Goal: Transaction & Acquisition: Purchase product/service

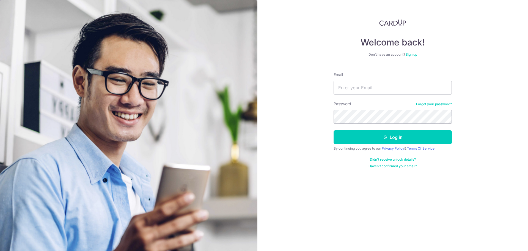
type input "[EMAIL_ADDRESS][DOMAIN_NAME]"
click at [334, 130] on button "Log in" at bounding box center [393, 137] width 118 height 14
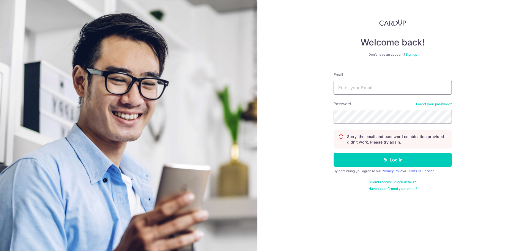
drag, startPoint x: 380, startPoint y: 88, endPoint x: 380, endPoint y: 94, distance: 6.6
click at [380, 88] on input "Email" at bounding box center [393, 88] width 118 height 14
type input "[EMAIL_ADDRESS][DOMAIN_NAME]"
click at [334, 153] on button "Log in" at bounding box center [393, 160] width 118 height 14
click at [431, 104] on link "Forgot your password?" at bounding box center [434, 104] width 36 height 4
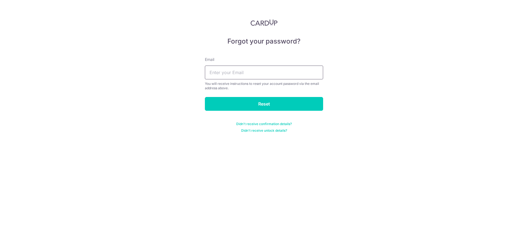
drag, startPoint x: 298, startPoint y: 73, endPoint x: 285, endPoint y: 80, distance: 14.7
click at [298, 73] on input "text" at bounding box center [264, 73] width 118 height 14
type input "[EMAIL_ADDRESS][DOMAIN_NAME]"
click at [261, 98] on input "Reset" at bounding box center [264, 104] width 118 height 14
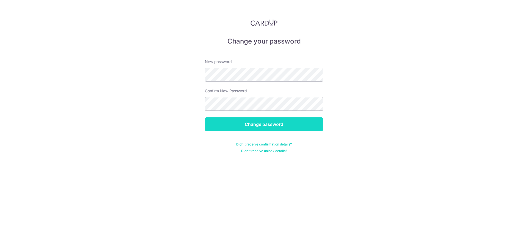
click at [282, 121] on input "Change password" at bounding box center [264, 124] width 118 height 14
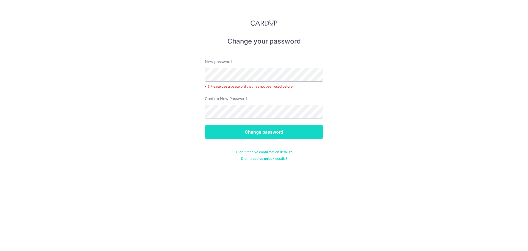
click at [294, 136] on input "Change password" at bounding box center [264, 132] width 118 height 14
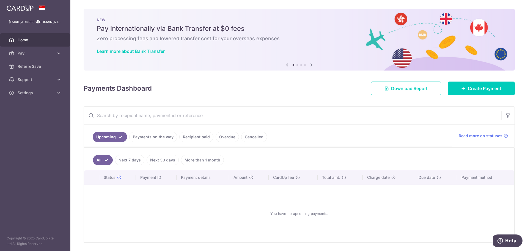
click at [193, 136] on link "Recipient paid" at bounding box center [196, 137] width 34 height 10
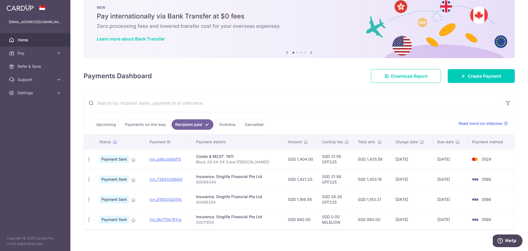
scroll to position [18, 0]
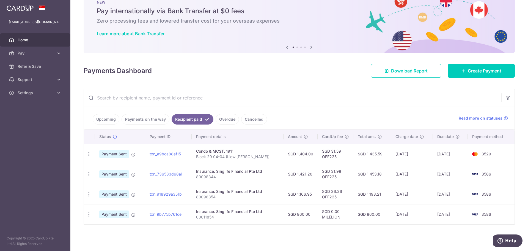
click at [99, 119] on link "Upcoming" at bounding box center [106, 119] width 27 height 10
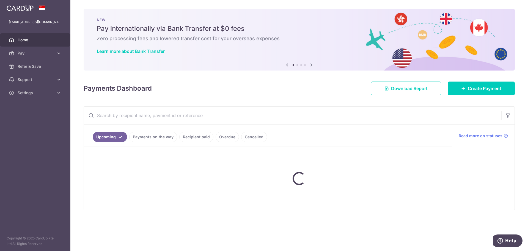
scroll to position [0, 0]
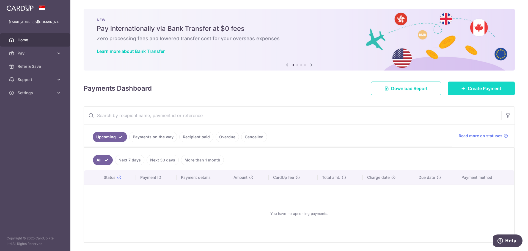
click at [452, 88] on link "Create Payment" at bounding box center [481, 88] width 67 height 14
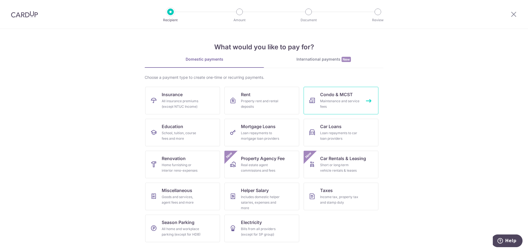
click at [323, 103] on div "Maintenance and service fees" at bounding box center [340, 103] width 40 height 11
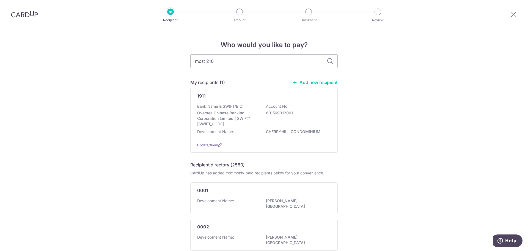
type input "mcst 2105"
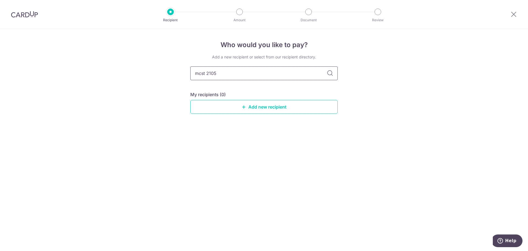
click at [208, 73] on input "mcst 2105" at bounding box center [264, 73] width 148 height 14
type input "mcst2105"
click at [331, 75] on icon at bounding box center [330, 73] width 7 height 7
drag, startPoint x: 223, startPoint y: 74, endPoint x: 118, endPoint y: 64, distance: 105.0
click at [118, 64] on div "Who would you like to pay? Add a new recipient or select from our recipient dir…" at bounding box center [264, 140] width 528 height 222
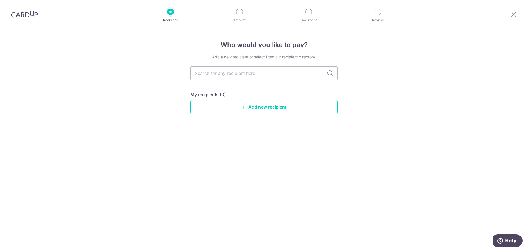
click at [118, 65] on div "Who would you like to pay? Add a new recipient or select from our recipient dir…" at bounding box center [264, 140] width 528 height 222
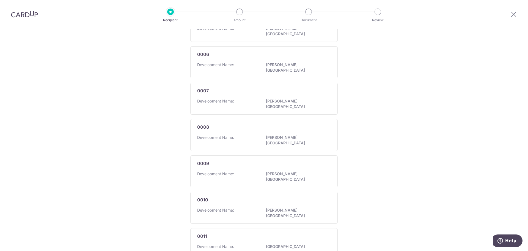
scroll to position [306, 0]
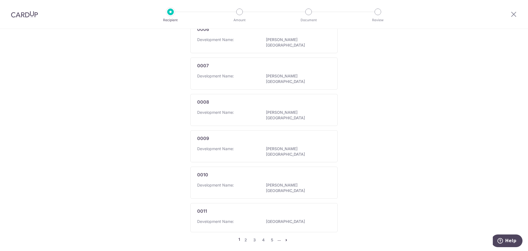
click at [271, 236] on link "5" at bounding box center [272, 239] width 7 height 7
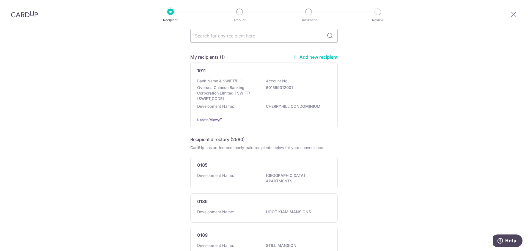
scroll to position [0, 0]
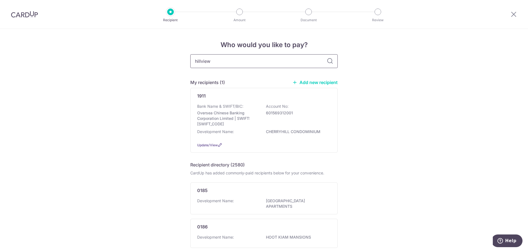
type input "hillview"
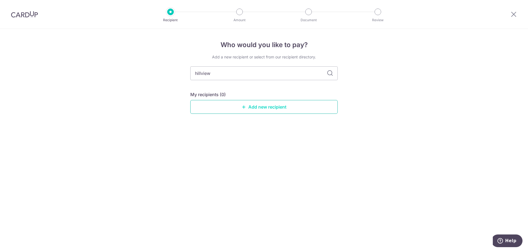
click at [299, 105] on link "Add new recipient" at bounding box center [264, 107] width 148 height 14
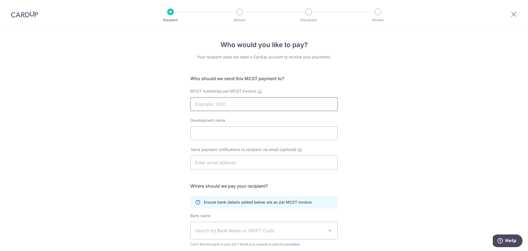
click at [238, 102] on input "MCST number(as per MCST invoice)" at bounding box center [264, 104] width 148 height 14
type input "MCST 2105"
click at [243, 133] on input "Development name" at bounding box center [264, 133] width 148 height 14
type input "[GEOGRAPHIC_DATA]"
click at [257, 162] on input "text" at bounding box center [264, 163] width 148 height 14
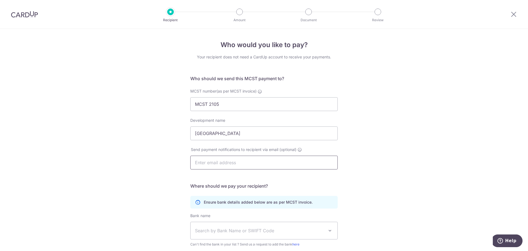
type input "[EMAIL_ADDRESS][DOMAIN_NAME]"
type input "[PERSON_NAME]"
click at [380, 187] on div "Who would you like to pay? Your recipient does not need a CardUp account to rec…" at bounding box center [264, 174] width 528 height 291
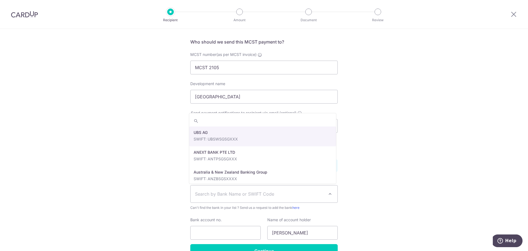
click at [293, 198] on span "Search by Bank Name or SWIFT Code" at bounding box center [264, 193] width 147 height 17
click at [342, 185] on div "Who would you like to pay? Your recipient does not need a CardUp account to rec…" at bounding box center [264, 137] width 528 height 291
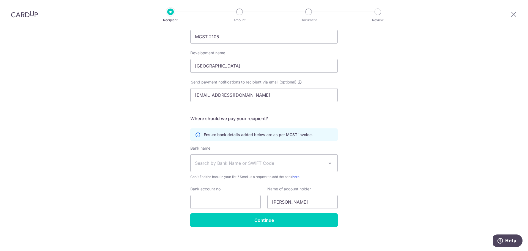
scroll to position [69, 0]
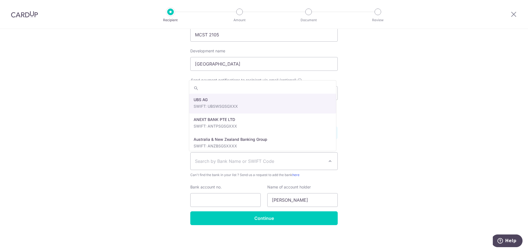
click at [226, 160] on span "Search by Bank Name or SWIFT Code" at bounding box center [259, 161] width 129 height 7
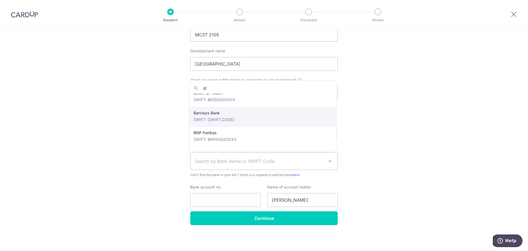
scroll to position [0, 0]
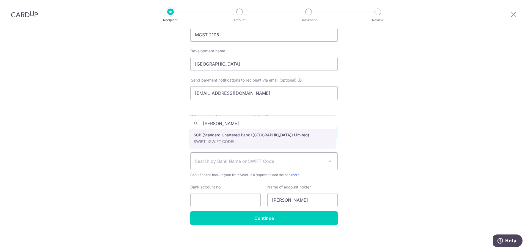
type input "stan"
select select "14"
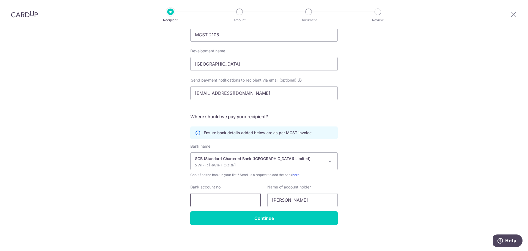
click at [218, 195] on input "Bank account no." at bounding box center [225, 200] width 70 height 14
type input "2008341067"
click at [404, 194] on div "Who would you like to pay? Your recipient does not need a CardUp account to rec…" at bounding box center [264, 105] width 528 height 291
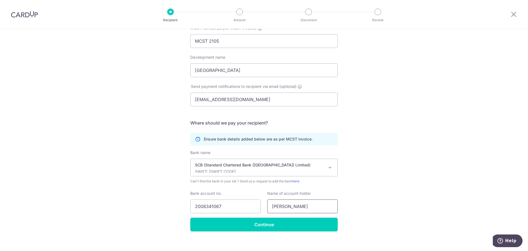
scroll to position [69, 0]
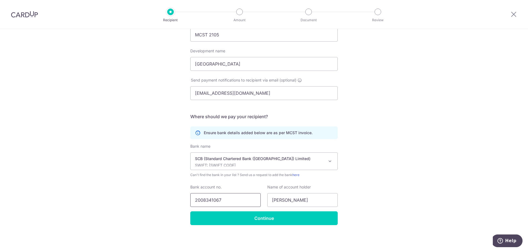
click at [203, 200] on input "2008341067" at bounding box center [225, 200] width 70 height 14
click at [239, 221] on input "Continue" at bounding box center [264, 218] width 148 height 14
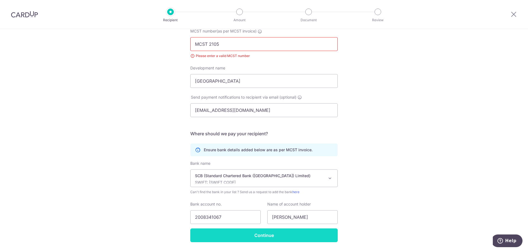
scroll to position [22, 0]
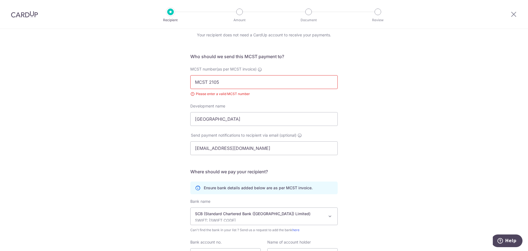
click at [209, 83] on input "MCST 2105" at bounding box center [264, 82] width 148 height 14
type input "MCST2105"
click at [480, 146] on div "Who would you like to pay? Your recipient does not need a CardUp account to rec…" at bounding box center [264, 156] width 528 height 299
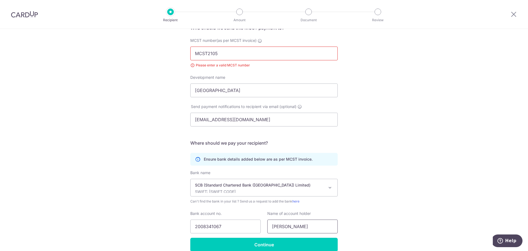
scroll to position [77, 0]
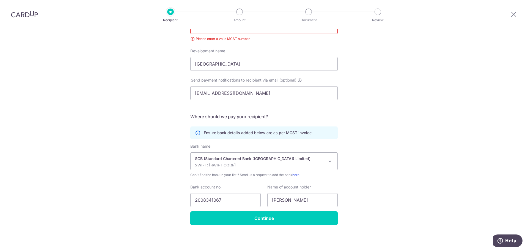
click at [293, 225] on div "Who would you like to pay? Your recipient does not need a CardUp account to rec…" at bounding box center [264, 101] width 528 height 299
click at [293, 222] on input "Continue" at bounding box center [264, 218] width 148 height 14
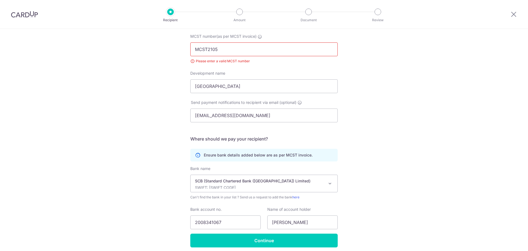
scroll to position [4, 0]
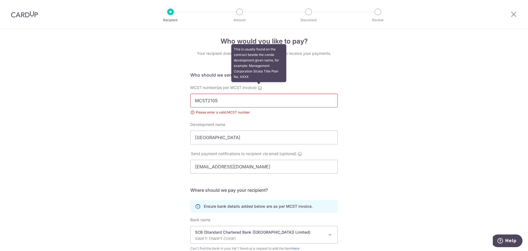
click at [258, 85] on span at bounding box center [260, 87] width 4 height 4
click at [258, 94] on input "MCST2105" at bounding box center [264, 101] width 148 height 14
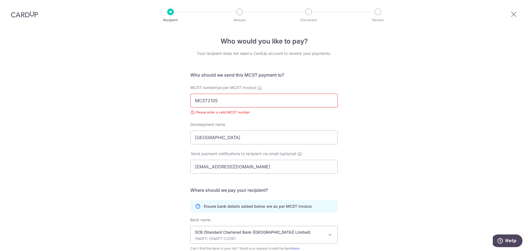
drag, startPoint x: 207, startPoint y: 98, endPoint x: 170, endPoint y: 100, distance: 37.0
click at [170, 100] on div "Who would you like to pay? Your recipient does not need a CardUp account to rec…" at bounding box center [264, 174] width 528 height 299
type input "2105"
click button "Submit Request" at bounding box center [0, 0] width 0 height 0
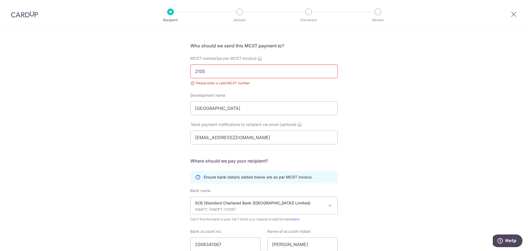
scroll to position [77, 0]
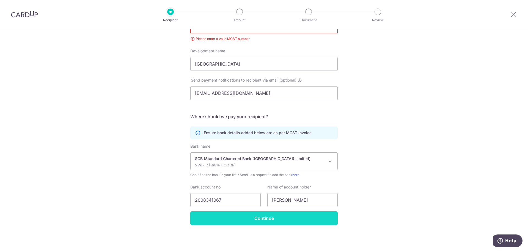
click at [273, 217] on input "Continue" at bounding box center [264, 218] width 148 height 14
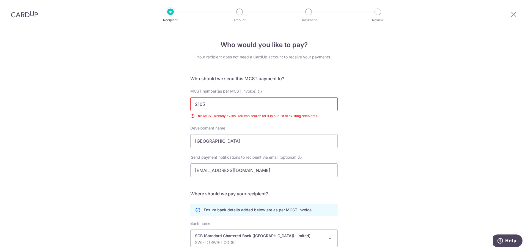
drag, startPoint x: 226, startPoint y: 105, endPoint x: 160, endPoint y: 98, distance: 65.5
click at [160, 98] on div "Who would you like to pay? Your recipient does not need a CardUp account to rec…" at bounding box center [264, 178] width 528 height 299
click at [150, 107] on div "Who would you like to pay? Your recipient does not need a CardUp account to rec…" at bounding box center [264, 178] width 528 height 299
click at [108, 148] on div "Who would you like to pay? Your recipient does not need a CardUp account to rec…" at bounding box center [264, 178] width 528 height 299
click at [294, 109] on input "MCST number(as per MCST invoice)" at bounding box center [264, 104] width 148 height 14
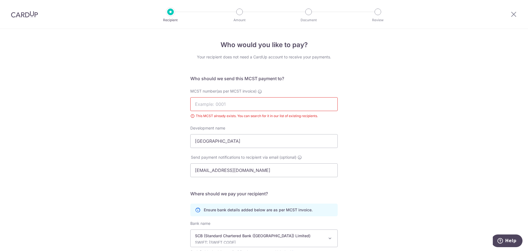
type input "2105"
click at [113, 187] on div "Who would you like to pay? Your recipient does not need a CardUp account to rec…" at bounding box center [264, 178] width 528 height 299
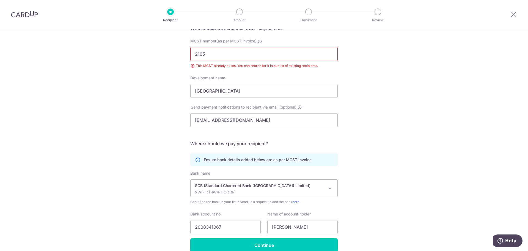
scroll to position [73, 0]
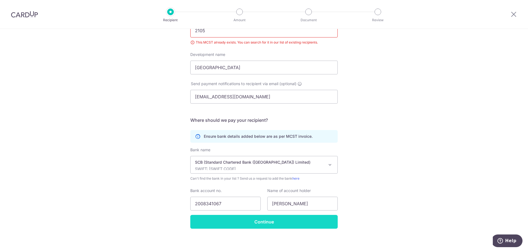
click at [220, 224] on input "Continue" at bounding box center [264, 222] width 148 height 14
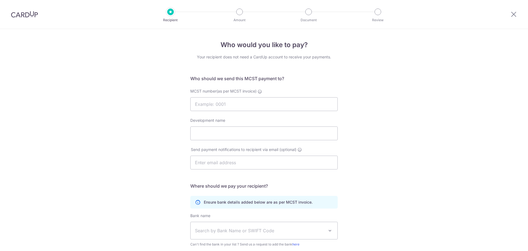
select select "14"
click at [512, 15] on icon at bounding box center [514, 14] width 7 height 7
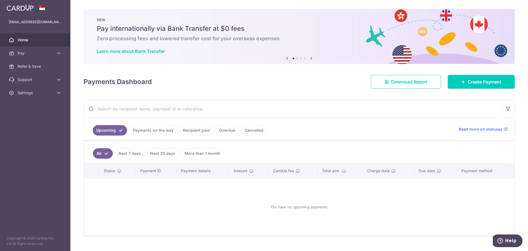
click at [241, 132] on link "Cancelled" at bounding box center [254, 130] width 26 height 10
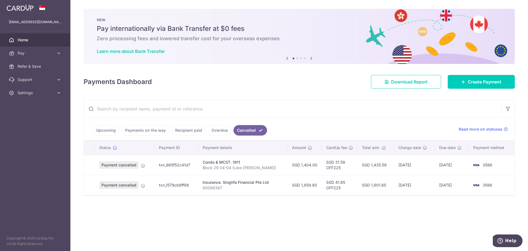
click at [224, 130] on link "Overdue" at bounding box center [219, 130] width 23 height 10
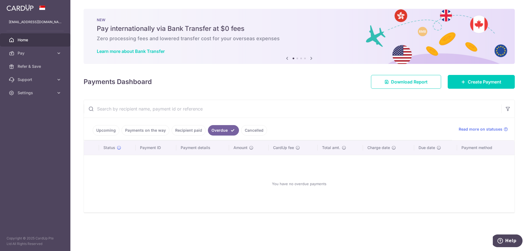
click at [175, 126] on link "Recipient paid" at bounding box center [189, 130] width 34 height 10
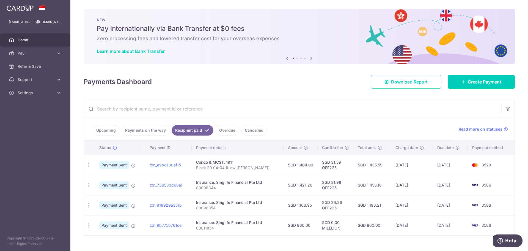
scroll to position [11, 0]
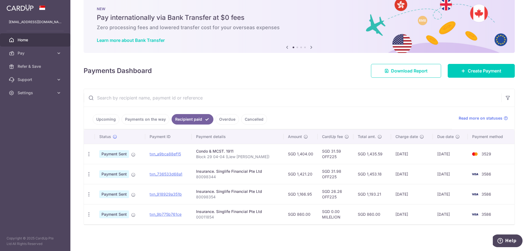
click at [153, 123] on link "Payments on the way" at bounding box center [146, 119] width 48 height 10
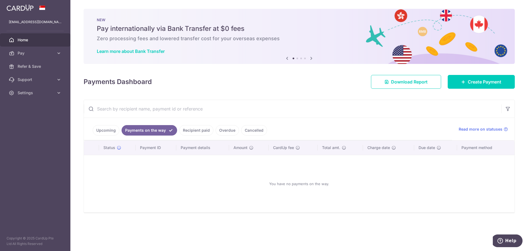
click at [107, 126] on link "Upcoming" at bounding box center [106, 130] width 27 height 10
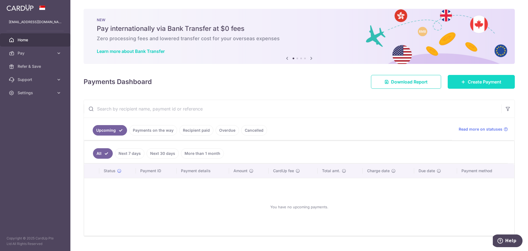
click at [461, 87] on link "Create Payment" at bounding box center [481, 82] width 67 height 14
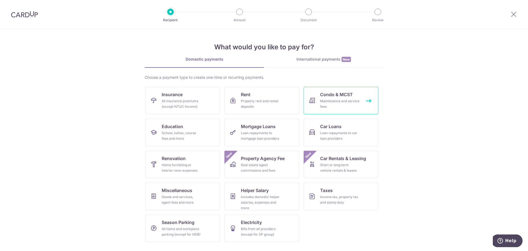
click at [342, 105] on div "Maintenance and service fees" at bounding box center [340, 103] width 40 height 11
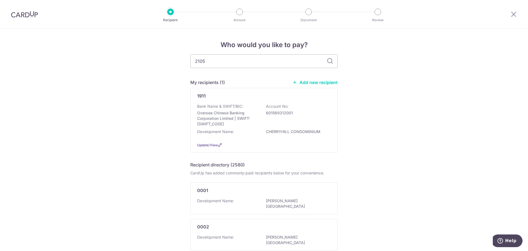
type input "2105"
click at [328, 60] on icon at bounding box center [330, 61] width 7 height 7
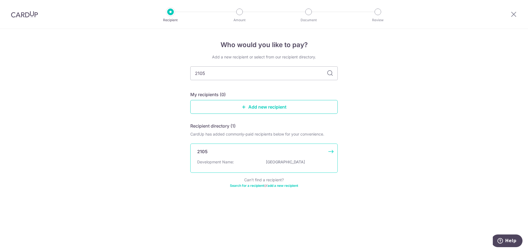
click at [310, 162] on p "[GEOGRAPHIC_DATA]" at bounding box center [297, 162] width 62 height 6
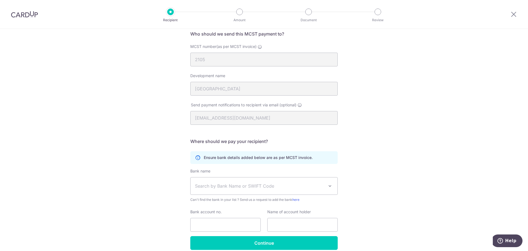
scroll to position [55, 0]
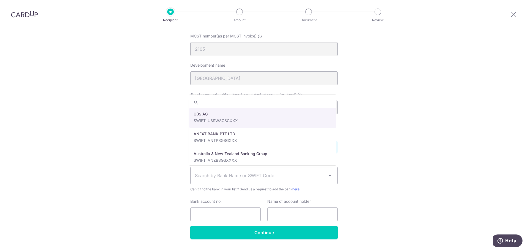
click at [289, 179] on span "Search by Bank Name or SWIFT Code" at bounding box center [264, 175] width 147 height 17
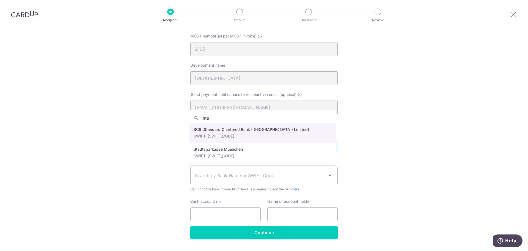
type input "sta"
select select "14"
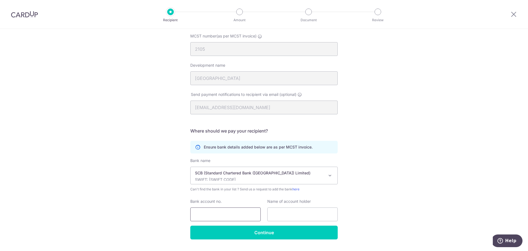
click at [241, 215] on input "Bank account no." at bounding box center [225, 214] width 70 height 14
type input "2008341067"
click at [427, 191] on div "Who would you like to pay? Your recipient does not need a CardUp account to rec…" at bounding box center [264, 119] width 528 height 291
click at [304, 216] on input "text" at bounding box center [303, 214] width 70 height 14
type input "[PERSON_NAME]"
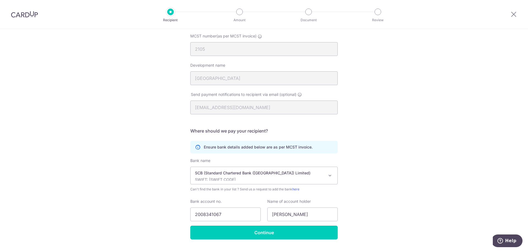
click at [377, 181] on div "Who would you like to pay? Your recipient does not need a CardUp account to rec…" at bounding box center [264, 119] width 528 height 291
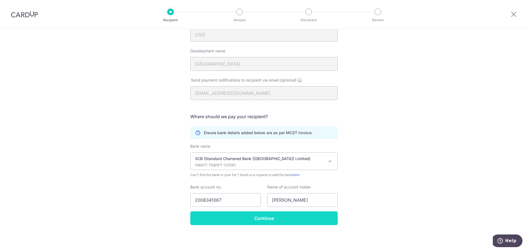
click at [311, 220] on input "Continue" at bounding box center [264, 218] width 148 height 14
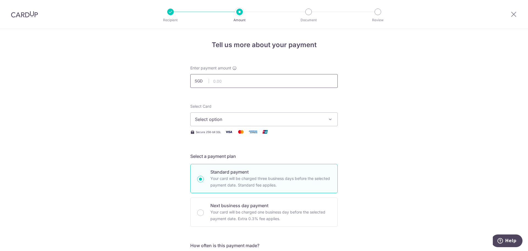
click at [251, 81] on input "text" at bounding box center [264, 81] width 148 height 14
click at [227, 83] on input "text" at bounding box center [264, 81] width 148 height 14
type input "1,572.00"
drag, startPoint x: 125, startPoint y: 124, endPoint x: 154, endPoint y: 128, distance: 30.0
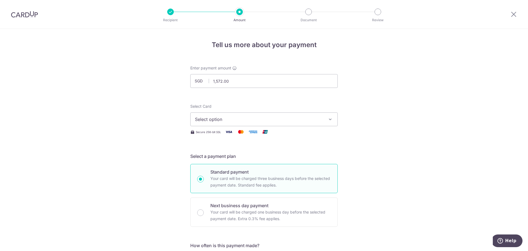
click at [224, 121] on span "Select option" at bounding box center [259, 119] width 128 height 7
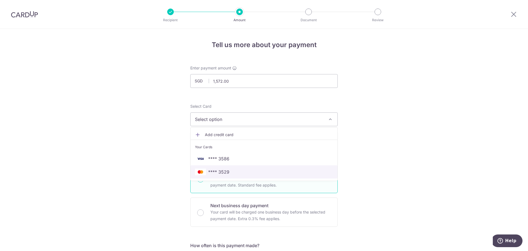
click at [280, 169] on span "**** 3529" at bounding box center [264, 171] width 138 height 7
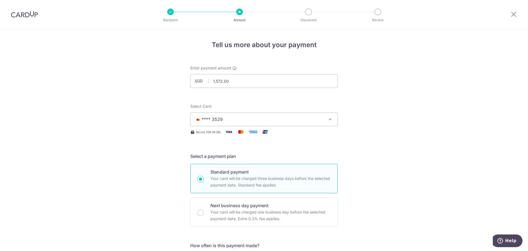
drag, startPoint x: 318, startPoint y: 202, endPoint x: 460, endPoint y: 184, distance: 143.0
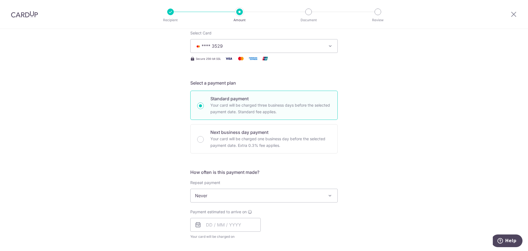
scroll to position [73, 0]
click at [230, 226] on input "text" at bounding box center [225, 224] width 70 height 14
click at [436, 148] on div "Tell us more about your payment Enter payment amount SGD 1,572.00 1572.00 Recip…" at bounding box center [264, 204] width 528 height 498
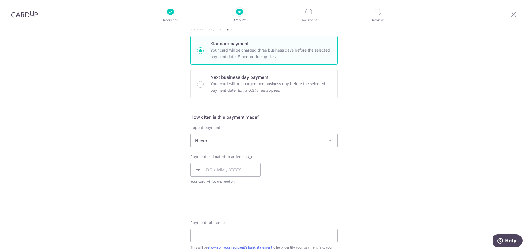
scroll to position [129, 0]
click at [198, 170] on icon at bounding box center [198, 169] width 7 height 7
click at [198, 168] on icon at bounding box center [198, 169] width 7 height 7
click at [247, 169] on input "text" at bounding box center [225, 169] width 70 height 14
drag, startPoint x: 211, startPoint y: 230, endPoint x: 376, endPoint y: 170, distance: 176.4
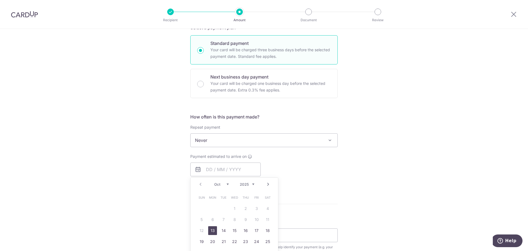
click at [211, 230] on link "13" at bounding box center [212, 230] width 9 height 9
type input "13/10/2025"
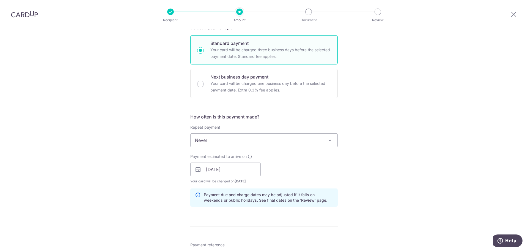
click at [405, 168] on div "Tell us more about your payment Enter payment amount SGD 1,572.00 1572.00 Recip…" at bounding box center [264, 160] width 528 height 521
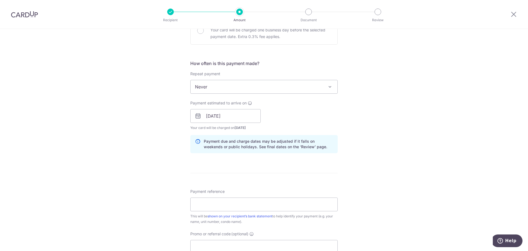
scroll to position [184, 0]
click at [286, 202] on input "Payment reference" at bounding box center [264, 203] width 148 height 14
click at [281, 191] on div "Payment reference This will be shown on your recipient’s bank statement to help…" at bounding box center [264, 205] width 148 height 36
click at [247, 203] on input "Payment reference" at bounding box center [264, 203] width 148 height 14
type input "H"
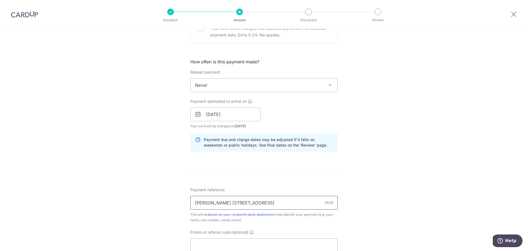
type input "Jordan Liew 19A Hillview Ave #08-06"
drag, startPoint x: 75, startPoint y: 210, endPoint x: 93, endPoint y: 211, distance: 18.5
click at [75, 210] on div "Tell us more about your payment Enter payment amount SGD 1,572.00 1572.00 Recip…" at bounding box center [264, 105] width 528 height 521
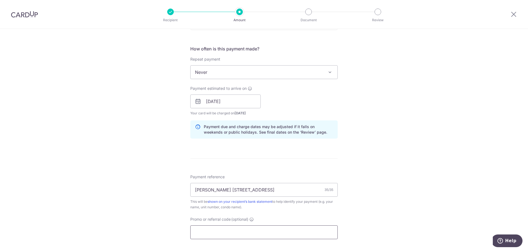
scroll to position [220, 0]
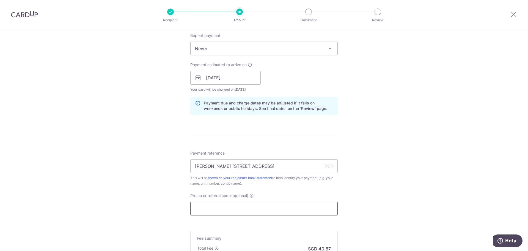
click at [225, 211] on input "Promo or referral code (optional)" at bounding box center [264, 208] width 148 height 14
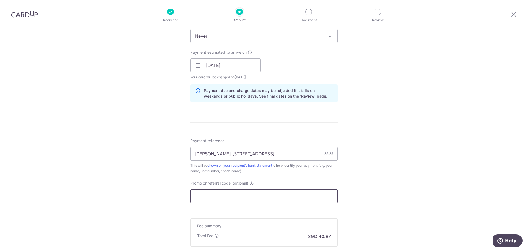
scroll to position [275, 0]
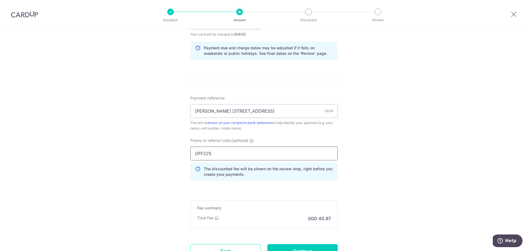
type input "OFF225"
click at [453, 139] on div "Tell us more about your payment Enter payment amount SGD 1,572.00 1572.00 Recip…" at bounding box center [264, 26] width 528 height 545
click at [428, 178] on div "Tell us more about your payment Enter payment amount SGD 1,572.00 1572.00 Recip…" at bounding box center [264, 26] width 528 height 545
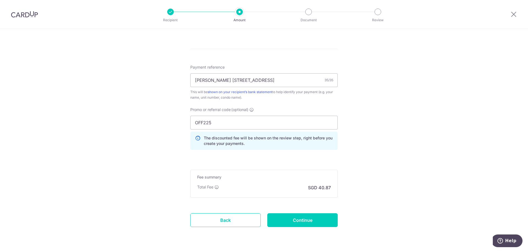
scroll to position [312, 0]
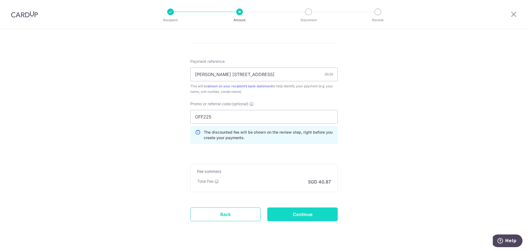
click at [327, 218] on input "Continue" at bounding box center [303, 214] width 70 height 14
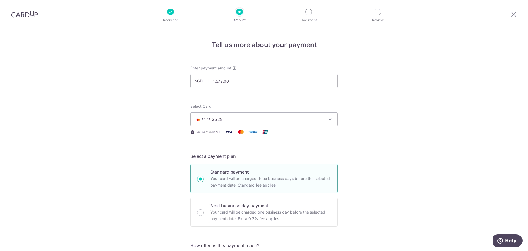
scroll to position [331, 0]
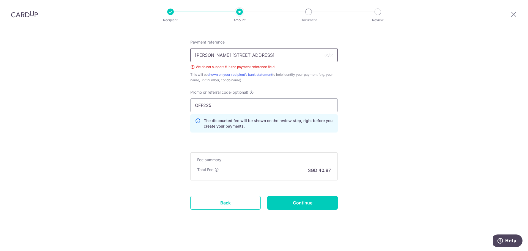
click at [258, 53] on input "[PERSON_NAME] [STREET_ADDRESS]" at bounding box center [264, 55] width 148 height 14
type input "[PERSON_NAME] [STREET_ADDRESS]"
click at [305, 203] on input "Continue" at bounding box center [303, 203] width 70 height 14
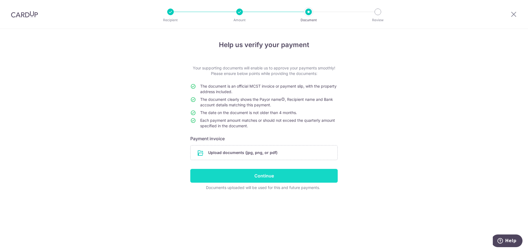
click at [221, 177] on input "Continue" at bounding box center [264, 176] width 148 height 14
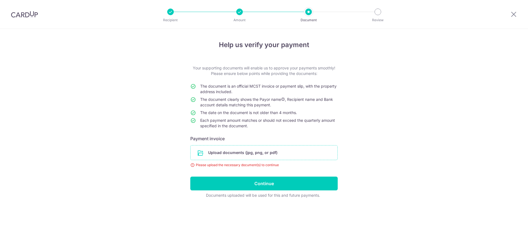
click at [227, 155] on input "file" at bounding box center [264, 152] width 147 height 14
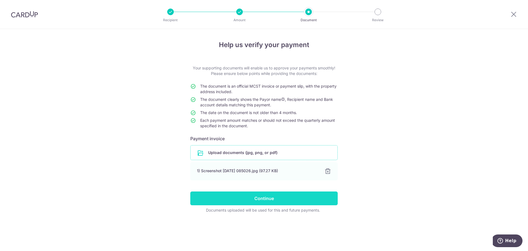
click at [294, 198] on input "Continue" at bounding box center [264, 198] width 148 height 14
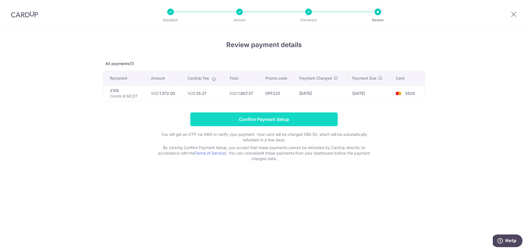
click at [287, 124] on input "Confirm Payment Setup" at bounding box center [264, 119] width 148 height 14
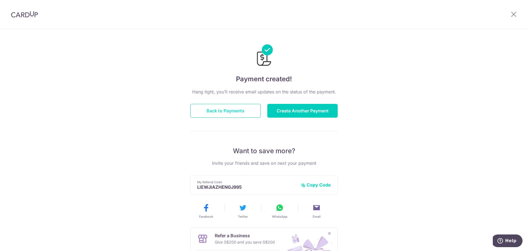
scroll to position [72, 0]
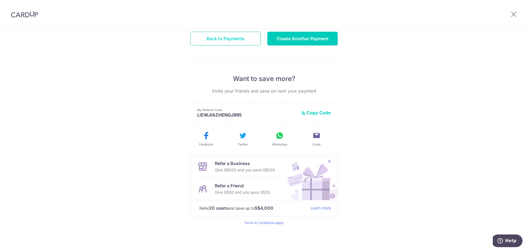
click at [235, 32] on button "Back to Payments" at bounding box center [225, 39] width 70 height 14
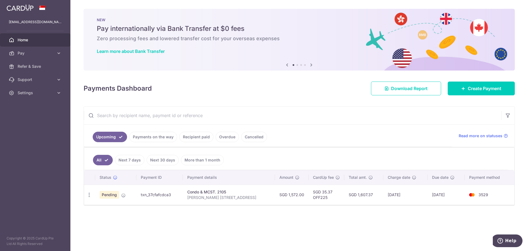
click at [204, 192] on div "Condo & MCST. 2105" at bounding box center [228, 192] width 83 height 6
click at [89, 196] on icon "button" at bounding box center [89, 195] width 6 height 6
click at [311, 217] on div "Status Payment ID Payment details Amount CardUp fee Total amt. Charge date Due …" at bounding box center [299, 204] width 431 height 69
drag, startPoint x: 311, startPoint y: 217, endPoint x: 244, endPoint y: 228, distance: 67.7
click at [244, 228] on div "× Pause Schedule Pause all future payments in this series Pause just this one p…" at bounding box center [299, 125] width 458 height 251
